Goal: Navigation & Orientation: Understand site structure

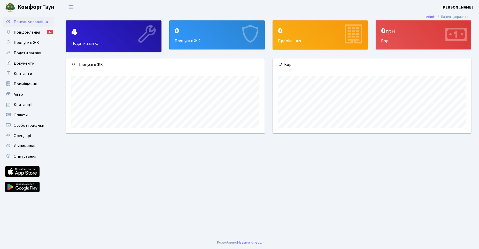
scroll to position [75, 199]
click at [18, 98] on link "Авто" at bounding box center [29, 94] width 52 height 10
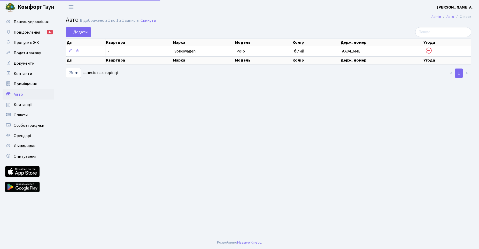
select select "25"
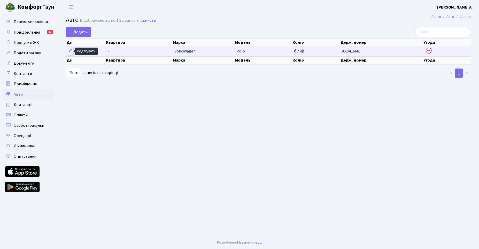
click at [70, 51] on icon at bounding box center [71, 51] width 4 height 4
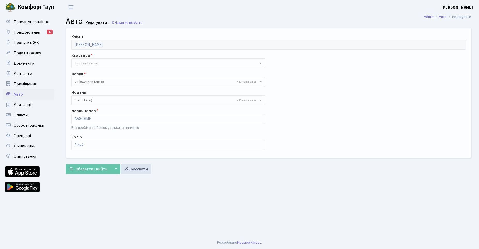
select select "2482"
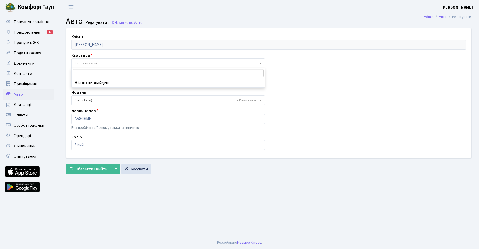
click at [98, 63] on span "Вибрати запис" at bounding box center [86, 63] width 23 height 5
click at [18, 82] on span "Приміщення" at bounding box center [25, 84] width 23 height 6
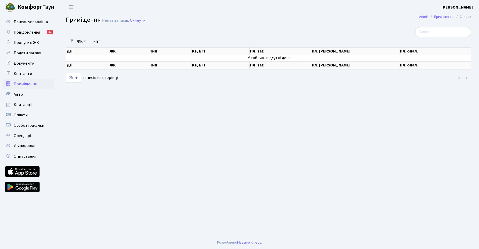
select select "25"
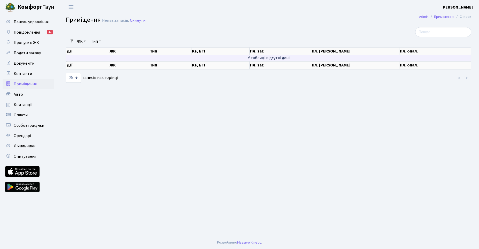
click at [246, 57] on td "У таблиці відсутні дані" at bounding box center [268, 58] width 405 height 6
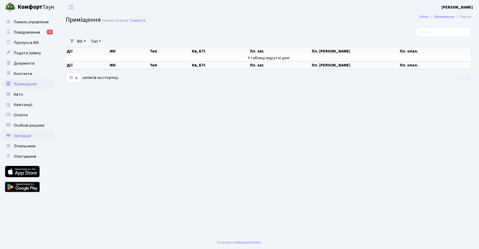
click at [28, 135] on span "Орендарі" at bounding box center [22, 136] width 17 height 6
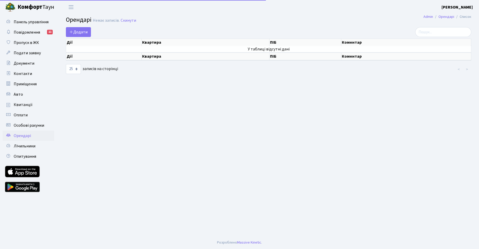
select select "25"
click at [30, 56] on link "Подати заявку" at bounding box center [29, 53] width 52 height 10
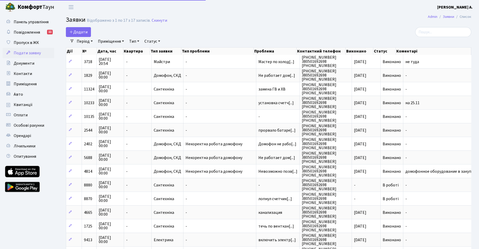
select select "25"
click at [21, 70] on link "Контакти" at bounding box center [29, 74] width 52 height 10
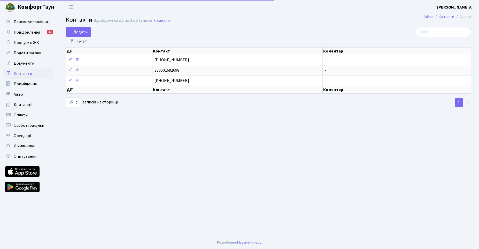
select select "25"
click at [26, 66] on span "Документи" at bounding box center [24, 63] width 21 height 6
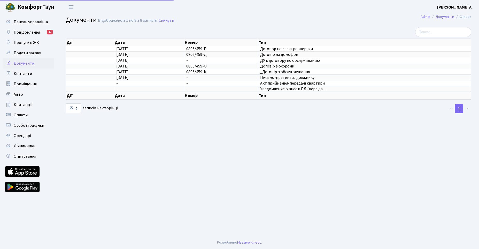
select select "25"
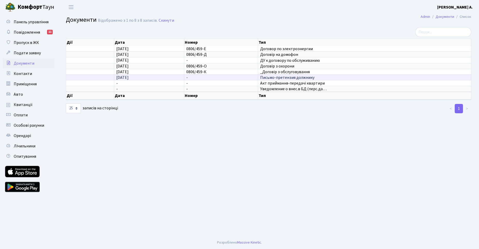
click at [300, 79] on span "Письмо-претензия должнику" at bounding box center [364, 77] width 209 height 4
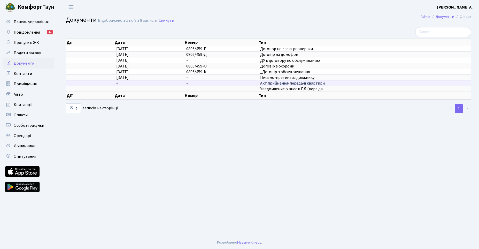
click at [283, 84] on span "Акт приймання-передачі квартири" at bounding box center [364, 83] width 209 height 4
click at [286, 88] on span "Уведомление о внес.в БД (перс.да…" at bounding box center [364, 89] width 209 height 4
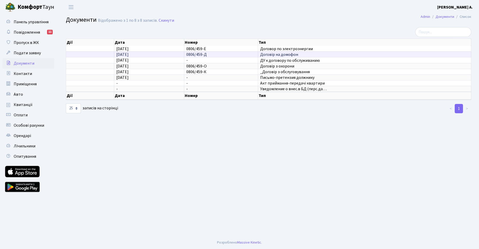
click at [286, 52] on td "Договір на домофон" at bounding box center [364, 54] width 213 height 6
click at [282, 49] on span "Договор по электроэнергии" at bounding box center [364, 49] width 209 height 4
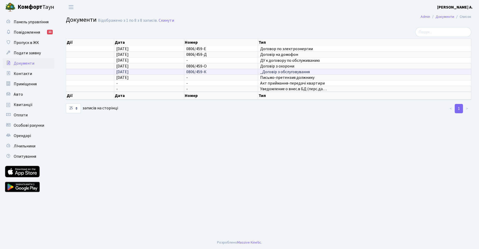
click at [122, 70] on span "25.05.2012" at bounding box center [122, 72] width 12 height 6
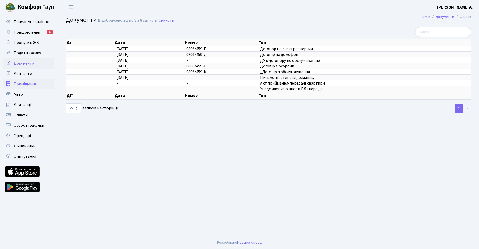
click at [26, 81] on link "Приміщення" at bounding box center [29, 84] width 52 height 10
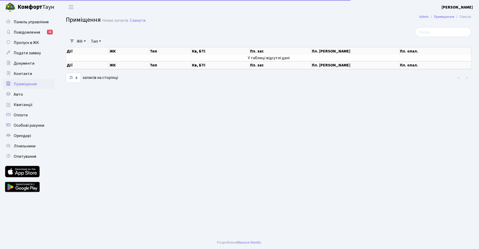
select select "25"
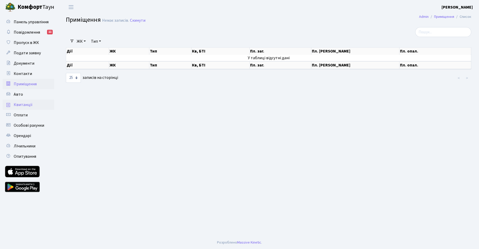
click at [22, 108] on span "Квитанції" at bounding box center [23, 105] width 19 height 6
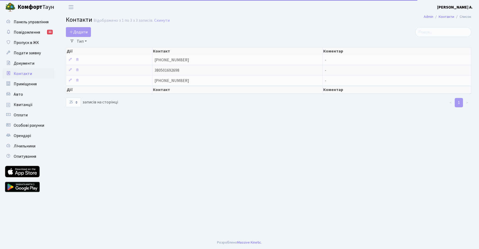
select select "25"
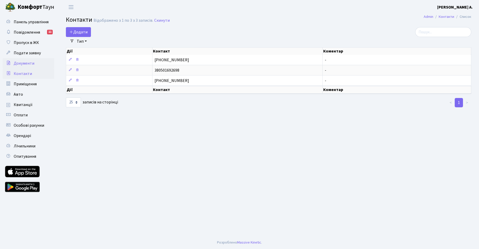
click at [20, 65] on span "Документи" at bounding box center [24, 63] width 21 height 6
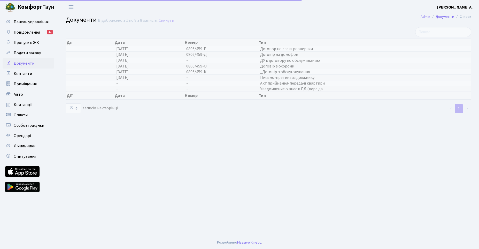
select select "25"
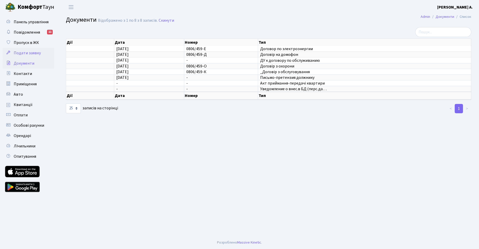
click at [21, 57] on link "Подати заявку" at bounding box center [29, 53] width 52 height 10
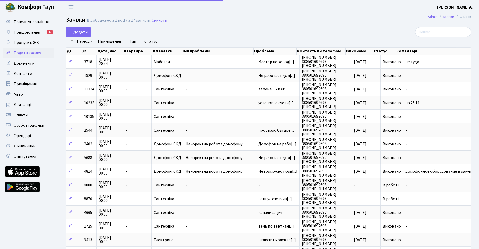
select select "25"
click at [23, 43] on span "Пропуск в ЖК" at bounding box center [26, 43] width 25 height 6
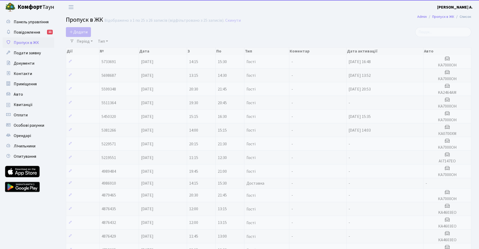
select select "25"
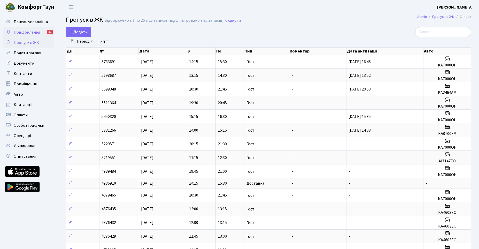
click at [36, 32] on span "Повідомлення" at bounding box center [27, 32] width 26 height 6
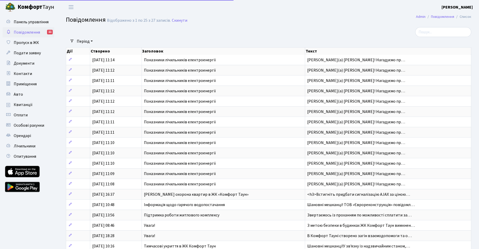
select select "25"
click at [28, 22] on span "Панель управління" at bounding box center [31, 22] width 35 height 6
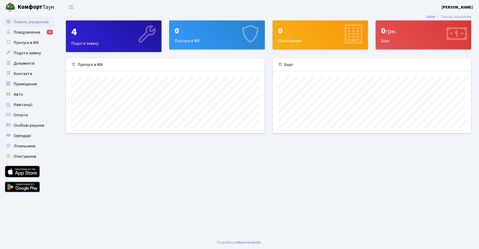
scroll to position [75, 199]
click at [355, 31] on icon at bounding box center [353, 34] width 25 height 25
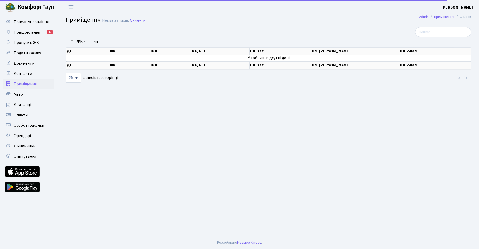
select select "25"
